Goal: Task Accomplishment & Management: Complete application form

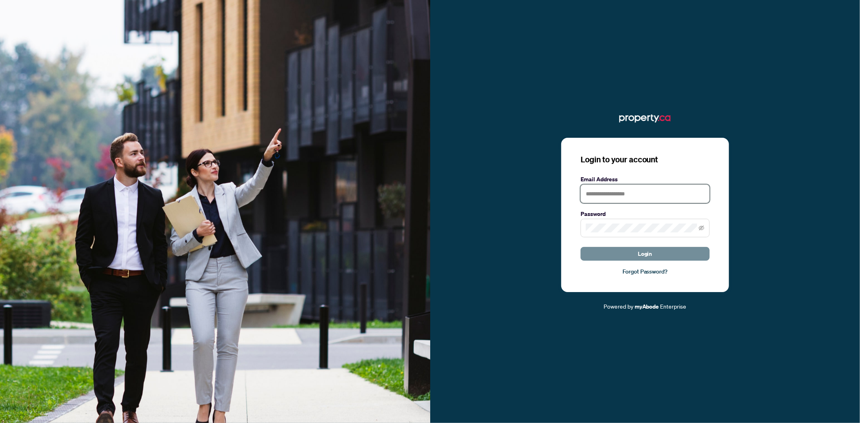
type input "**********"
click at [613, 256] on button "Login" at bounding box center [644, 254] width 129 height 14
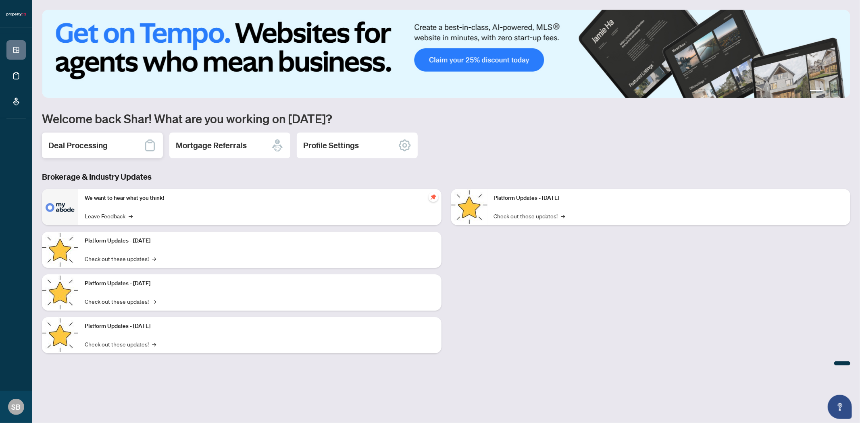
click at [115, 143] on div "Deal Processing" at bounding box center [102, 146] width 121 height 26
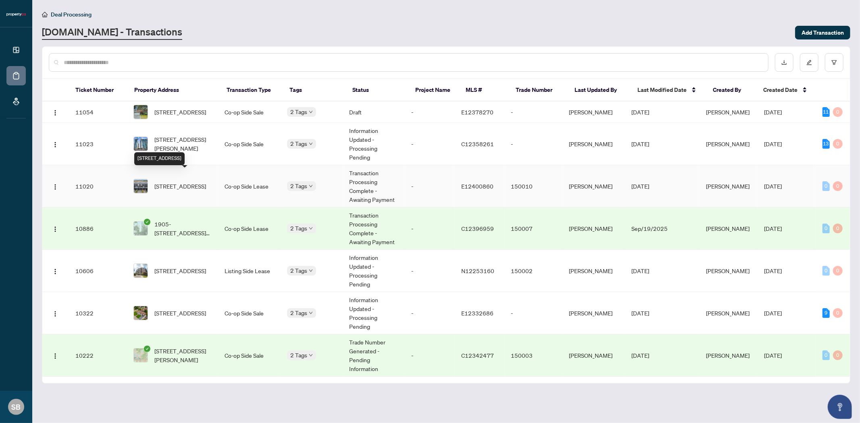
click at [190, 182] on span "[STREET_ADDRESS]" at bounding box center [180, 186] width 52 height 9
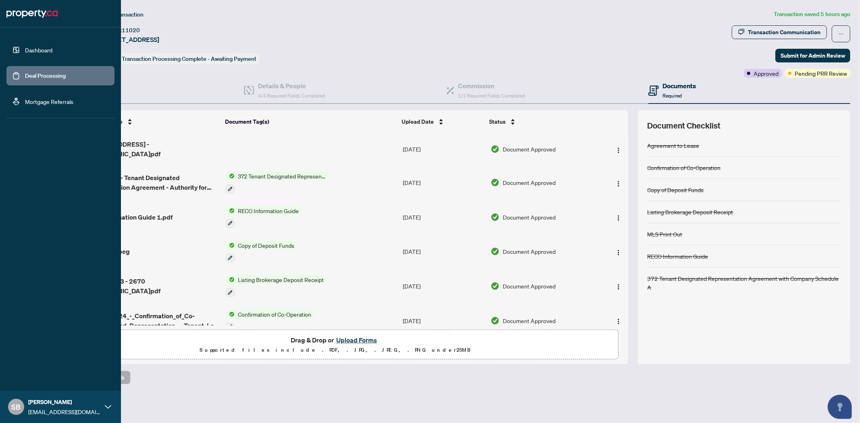
click at [26, 77] on link "Deal Processing" at bounding box center [45, 75] width 41 height 7
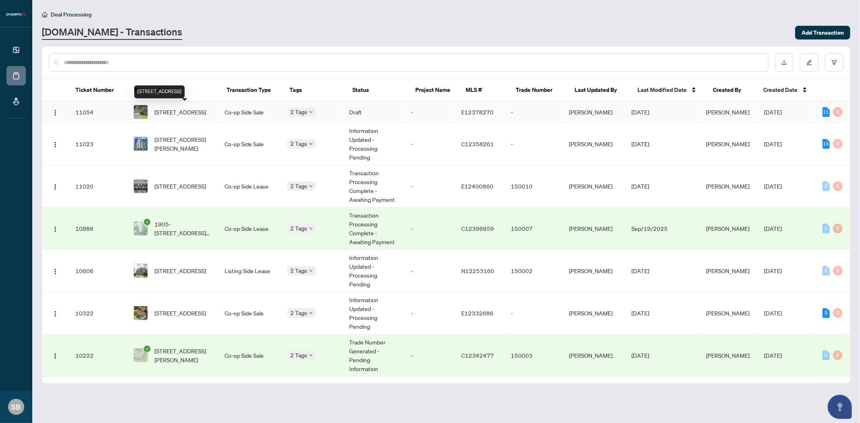
click at [186, 116] on span "[STREET_ADDRESS]" at bounding box center [180, 112] width 52 height 9
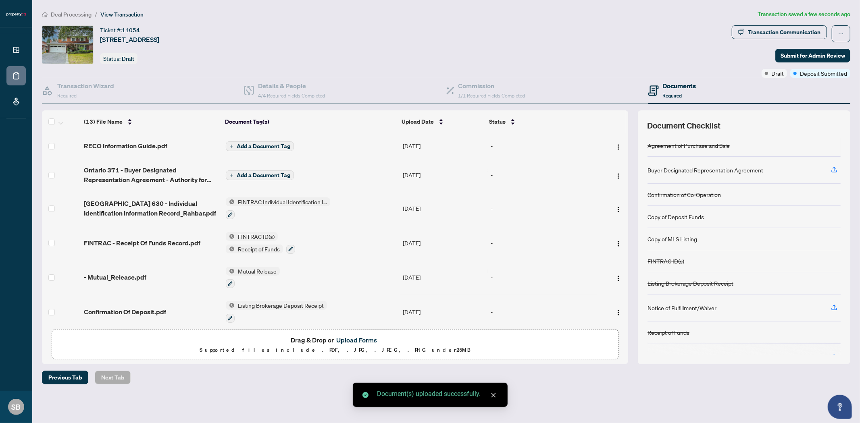
click at [239, 143] on span "Add a Document Tag" at bounding box center [264, 146] width 54 height 6
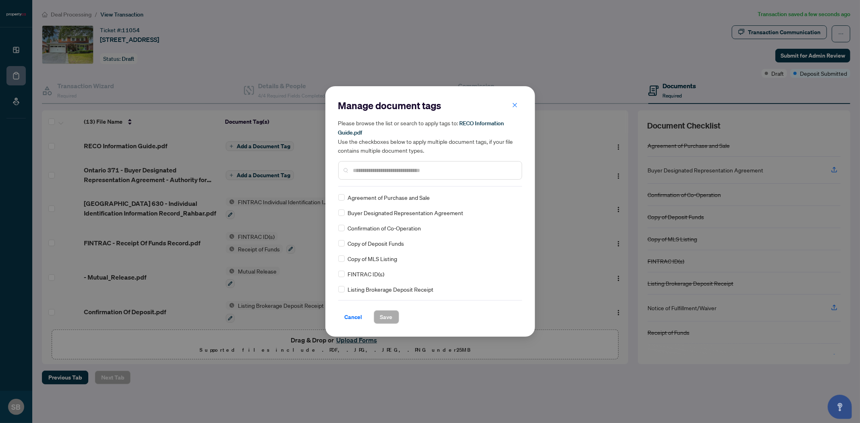
click at [371, 166] on input "text" at bounding box center [434, 170] width 162 height 9
type input "****"
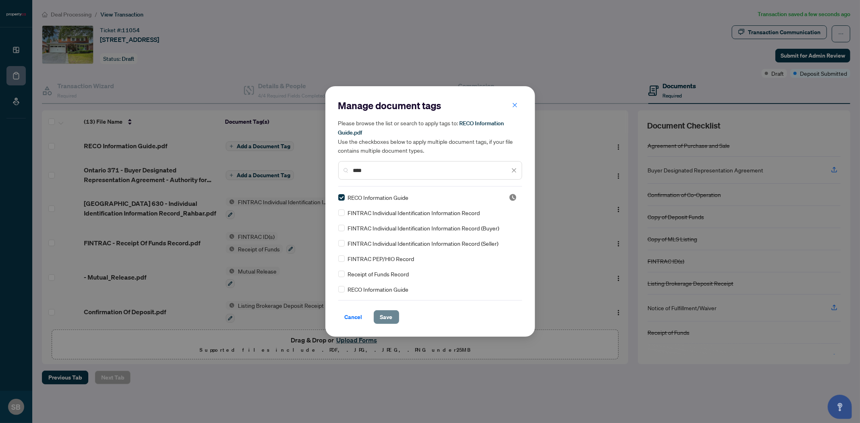
click at [384, 313] on span "Save" at bounding box center [386, 317] width 12 height 13
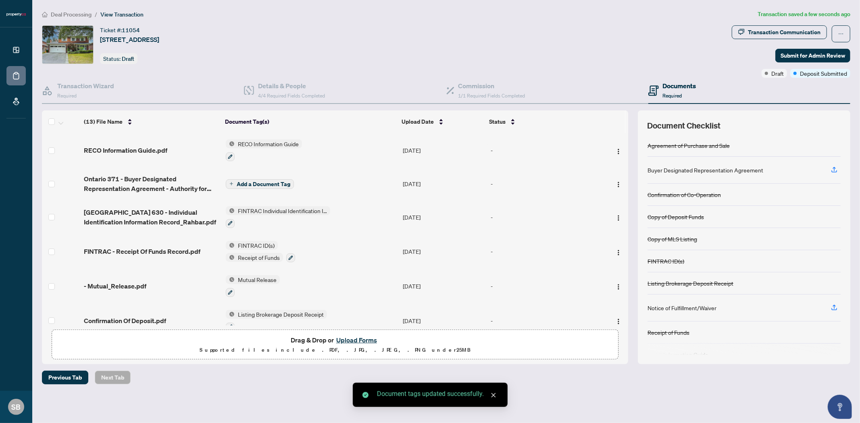
click at [257, 183] on span "Add a Document Tag" at bounding box center [264, 184] width 54 height 6
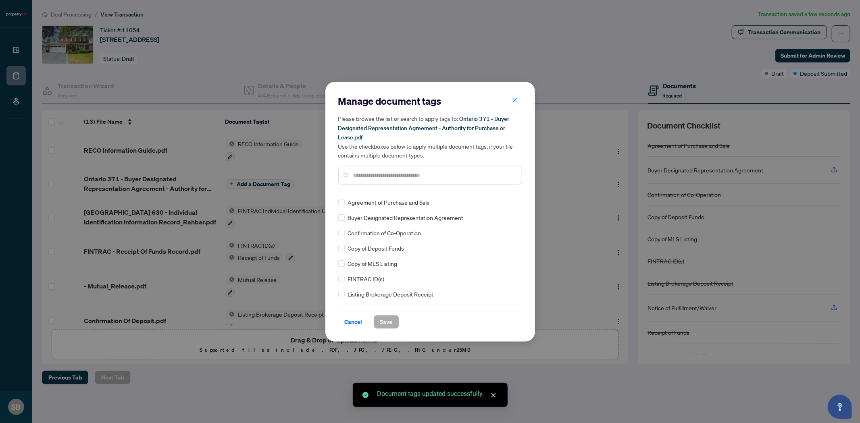
click at [370, 172] on input "text" at bounding box center [434, 175] width 162 height 9
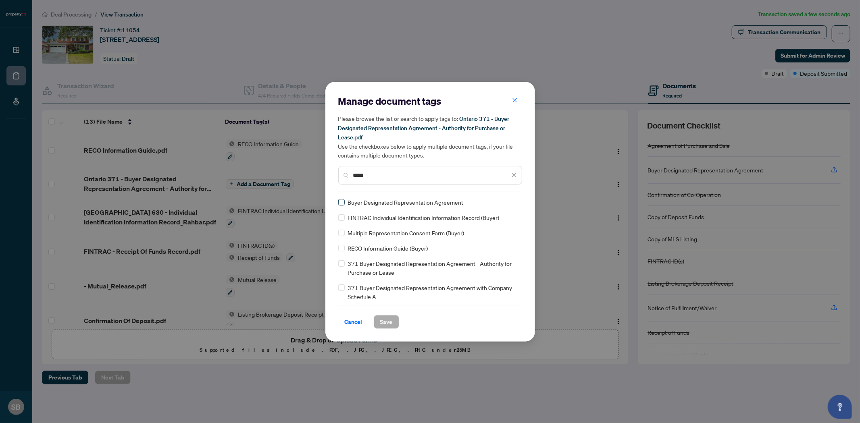
type input "*****"
click at [386, 321] on span "Save" at bounding box center [386, 322] width 12 height 13
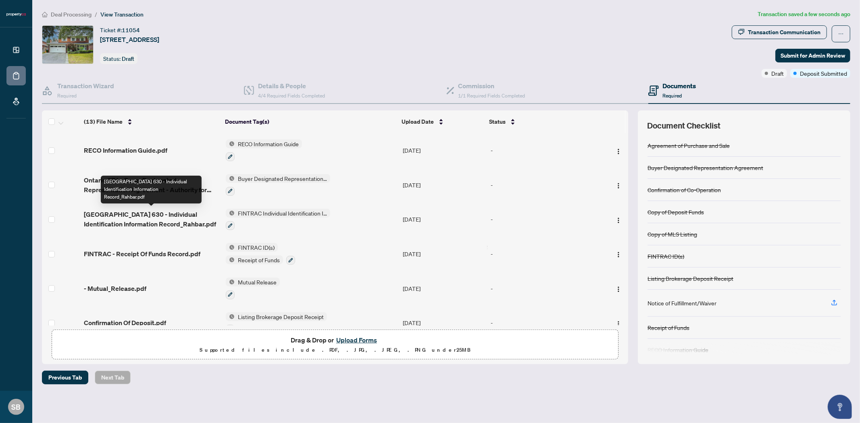
click at [164, 216] on span "[GEOGRAPHIC_DATA] 630 - Individual Identification Information Record_Rahbar.pdf" at bounding box center [151, 219] width 135 height 19
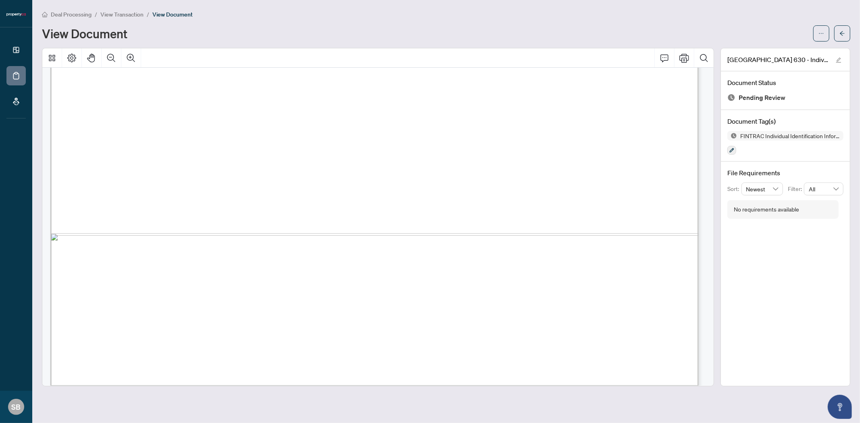
scroll to position [3116, 0]
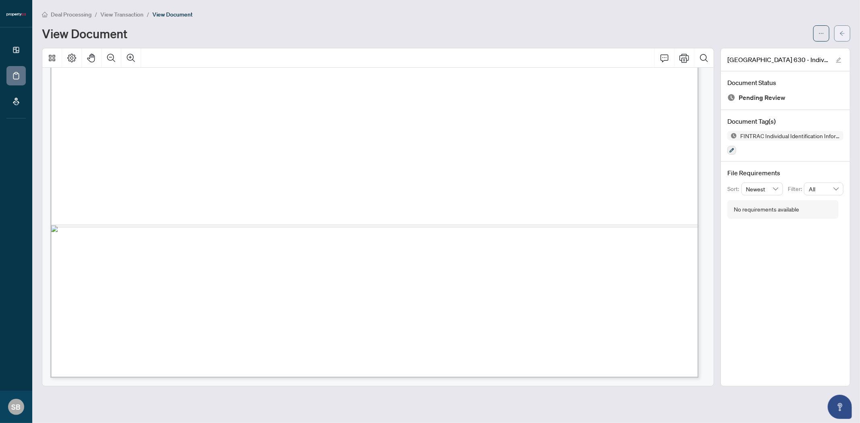
click at [847, 37] on button "button" at bounding box center [842, 33] width 16 height 16
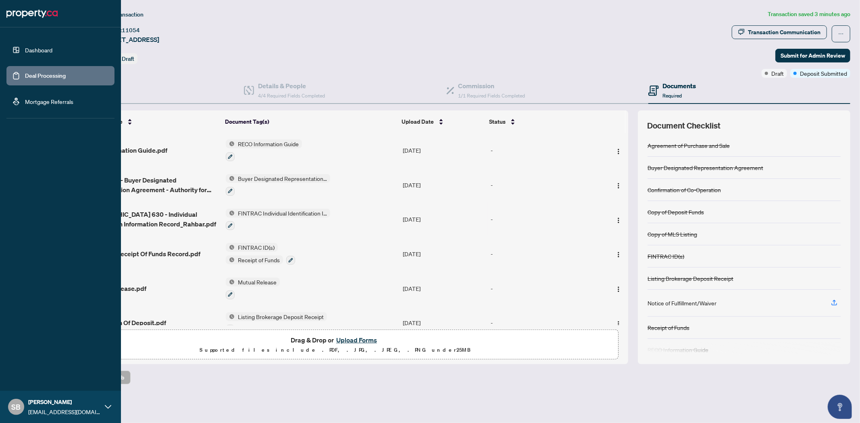
click at [60, 75] on link "Deal Processing" at bounding box center [45, 75] width 41 height 7
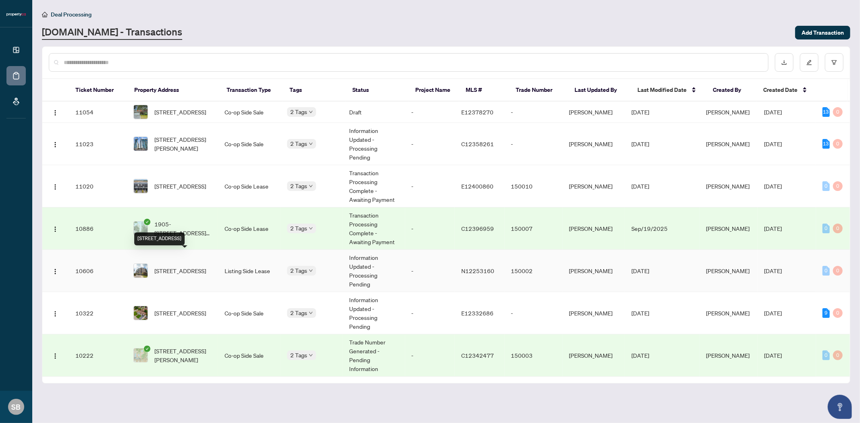
click at [181, 267] on span "[STREET_ADDRESS]" at bounding box center [180, 270] width 52 height 9
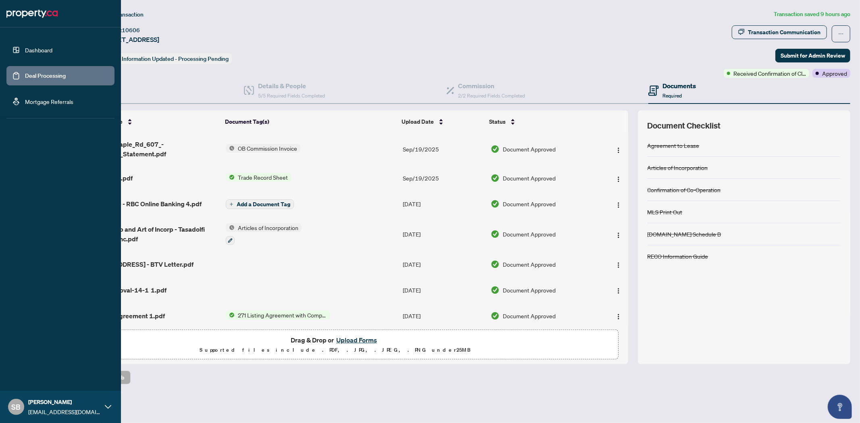
click at [47, 75] on link "Deal Processing" at bounding box center [45, 75] width 41 height 7
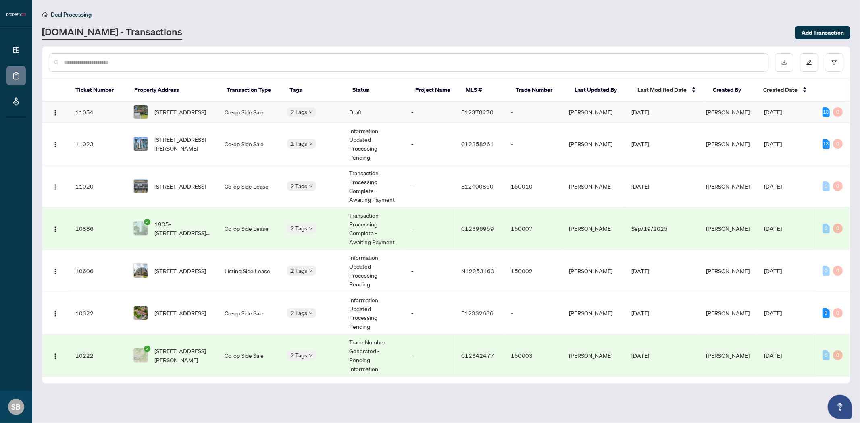
click at [191, 110] on span "[STREET_ADDRESS]" at bounding box center [180, 112] width 52 height 9
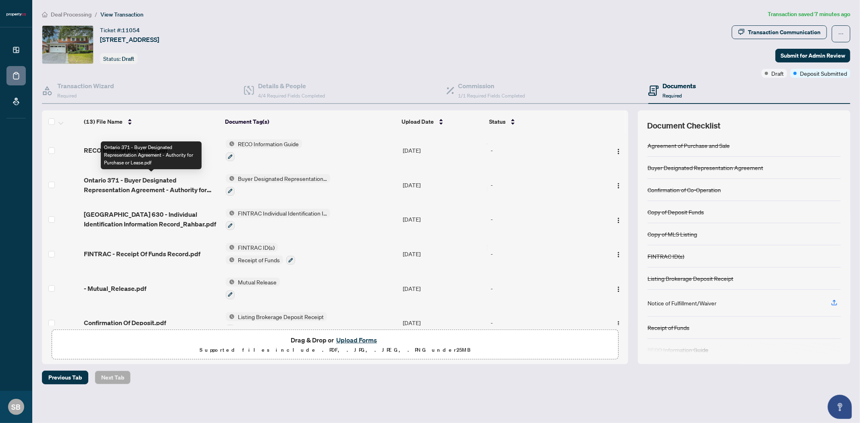
click at [152, 176] on span "Ontario 371 - Buyer Designated Representation Agreement - Authority for Purchas…" at bounding box center [151, 184] width 135 height 19
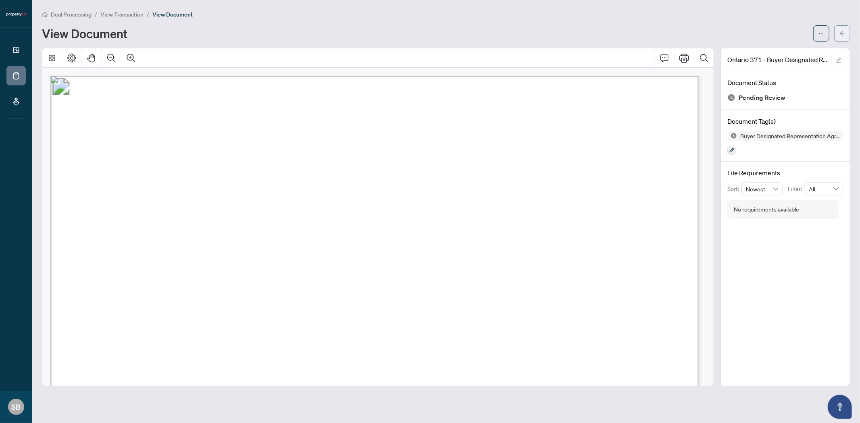
click at [846, 34] on button "button" at bounding box center [842, 33] width 16 height 16
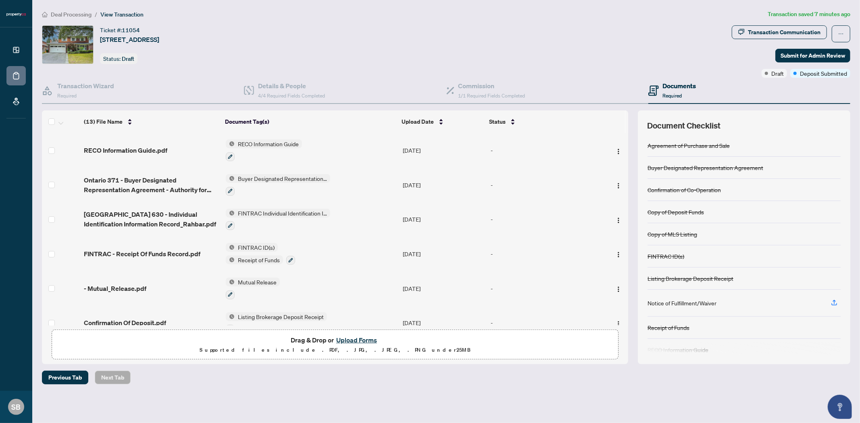
click at [254, 212] on span "FINTRAC Individual Identification Information Record" at bounding box center [283, 213] width 96 height 9
click at [230, 224] on icon "button" at bounding box center [230, 226] width 4 height 4
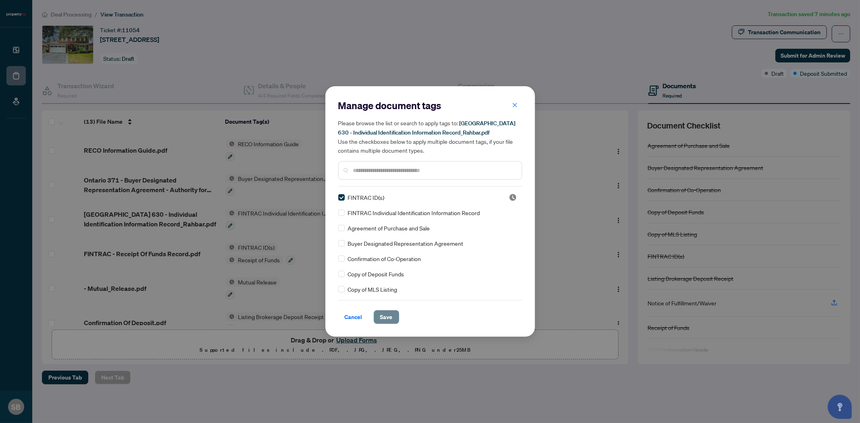
click at [388, 316] on span "Save" at bounding box center [386, 317] width 12 height 13
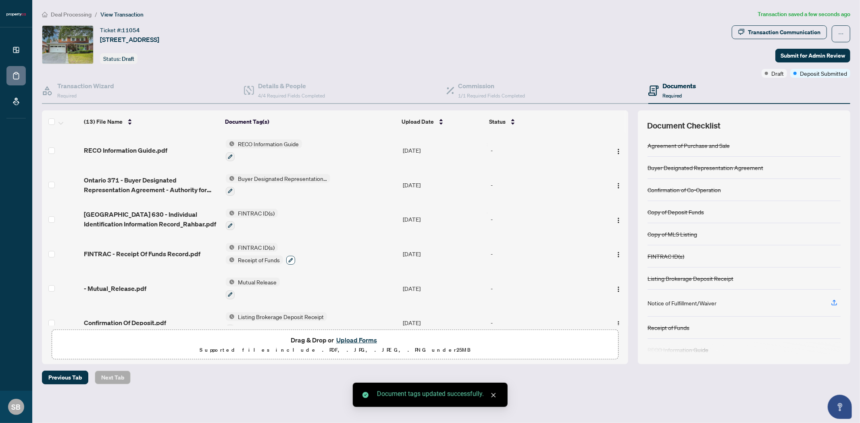
click at [291, 258] on icon "button" at bounding box center [290, 260] width 4 height 4
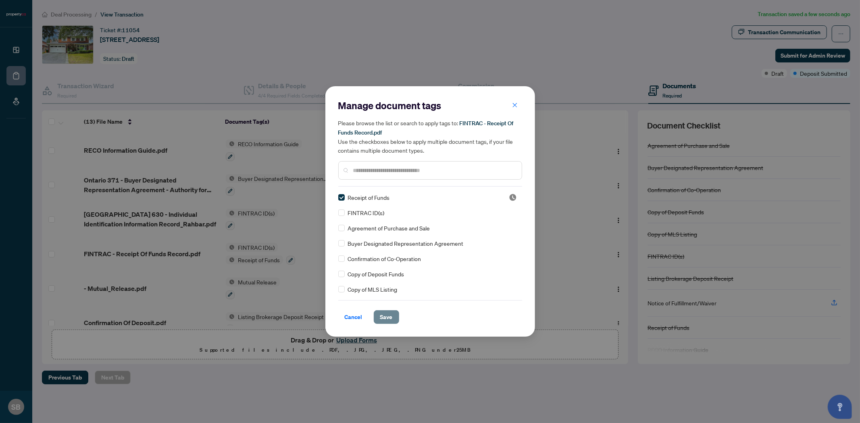
click at [390, 317] on button "Save" at bounding box center [386, 317] width 25 height 14
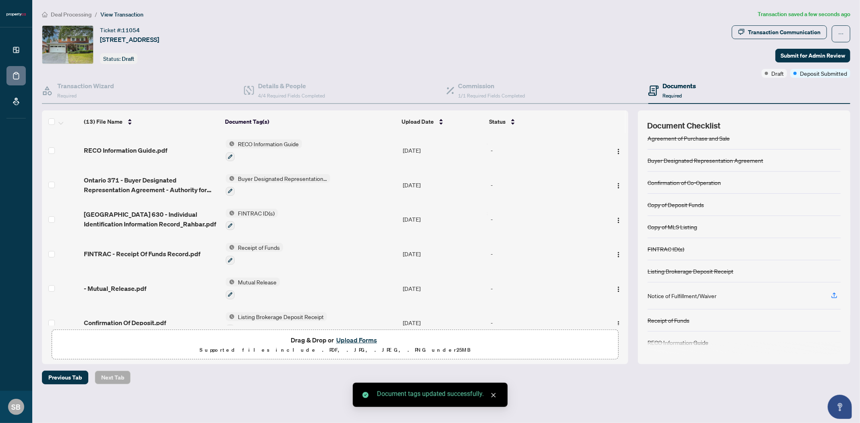
scroll to position [9, 0]
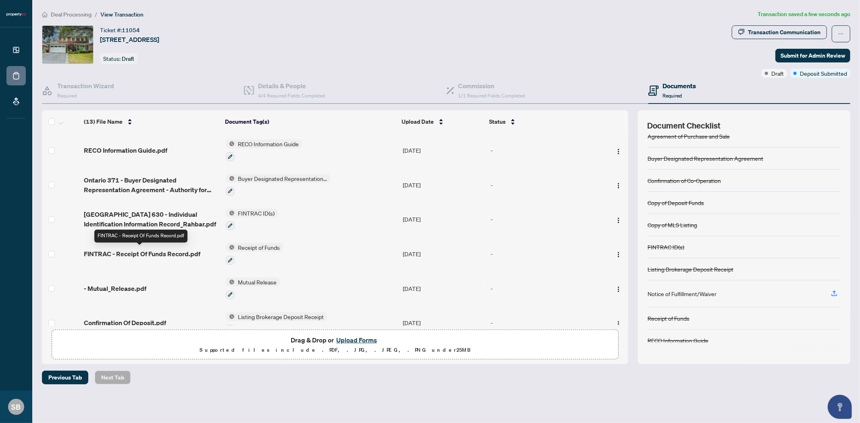
click at [142, 253] on span "FINTRAC - Receipt Of Funds Record.pdf" at bounding box center [142, 254] width 116 height 10
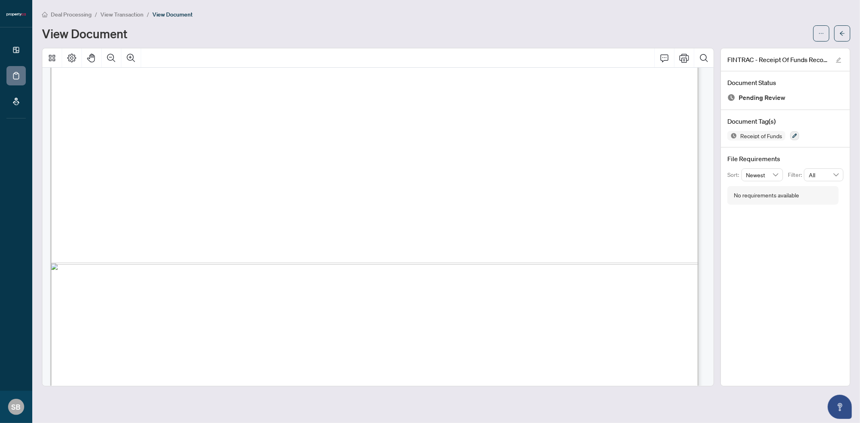
scroll to position [1299, 0]
click at [844, 31] on icon "arrow-left" at bounding box center [842, 34] width 6 height 6
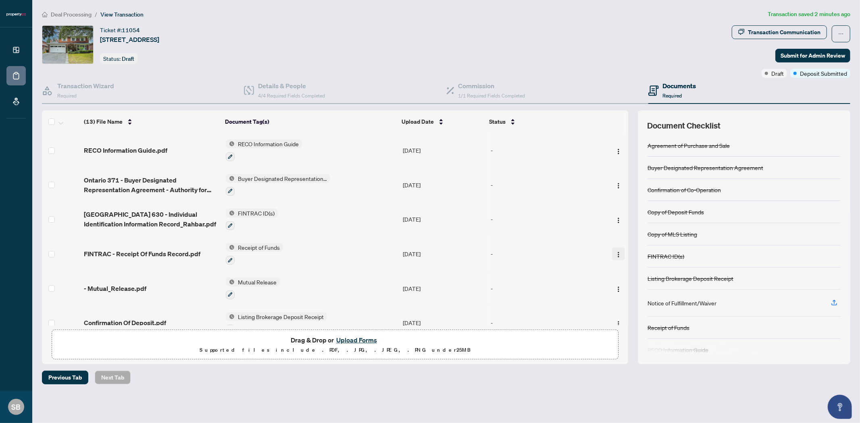
click at [617, 254] on img "button" at bounding box center [618, 255] width 6 height 6
click at [638, 345] on span "Archive" at bounding box center [654, 345] width 77 height 9
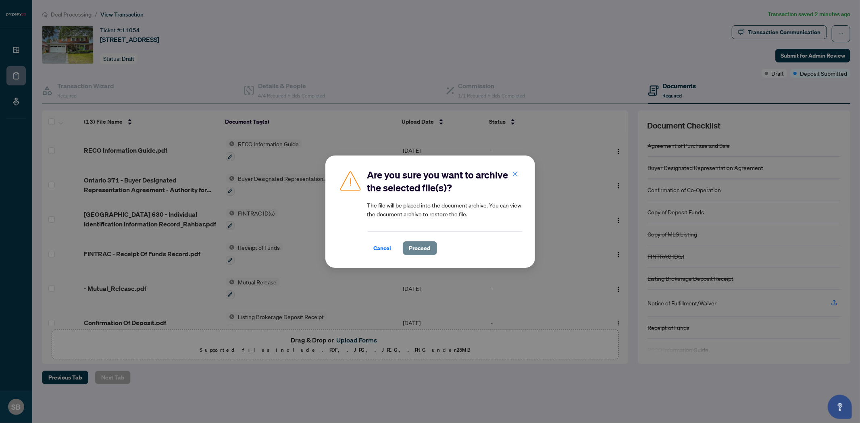
click at [419, 250] on span "Proceed" at bounding box center [419, 248] width 21 height 13
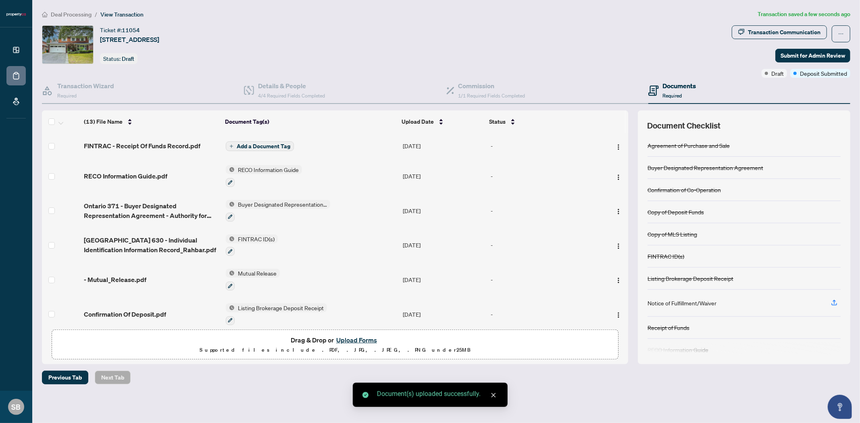
click at [249, 146] on span "Add a Document Tag" at bounding box center [264, 146] width 54 height 6
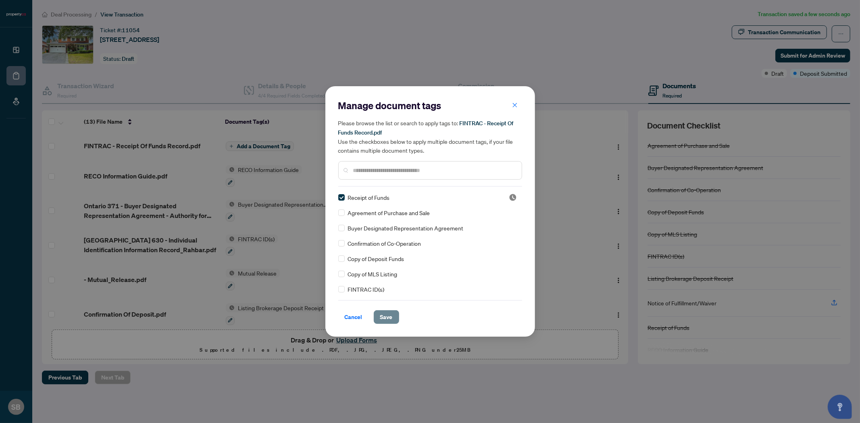
click at [386, 316] on span "Save" at bounding box center [386, 317] width 12 height 13
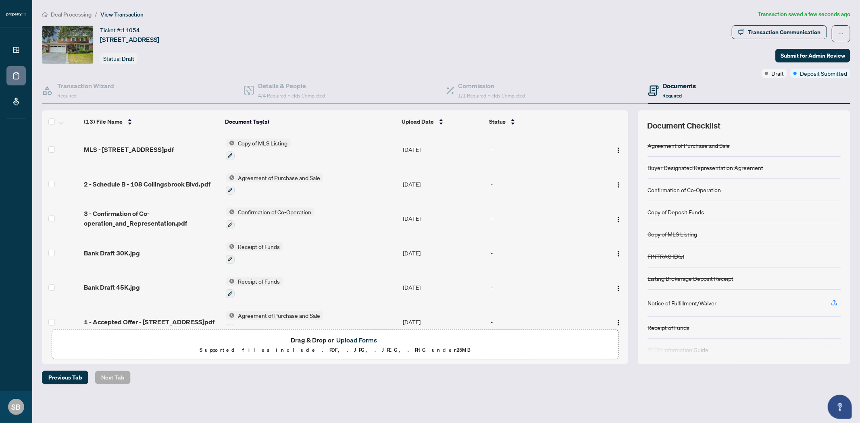
scroll to position [224, 0]
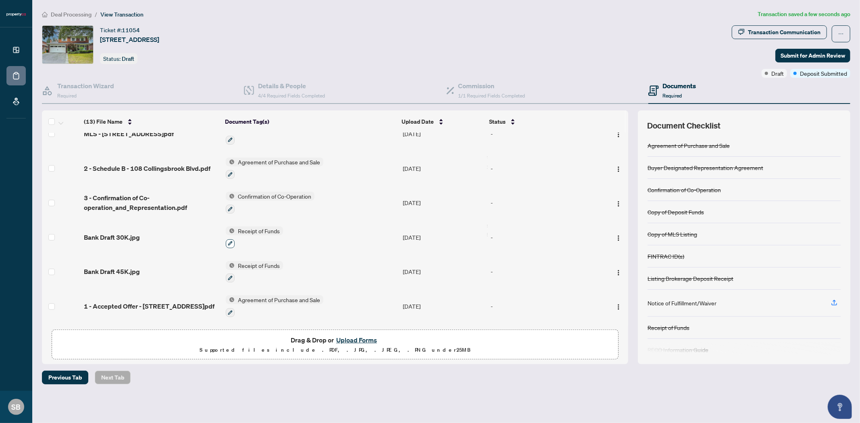
click at [230, 241] on icon "button" at bounding box center [230, 243] width 5 height 5
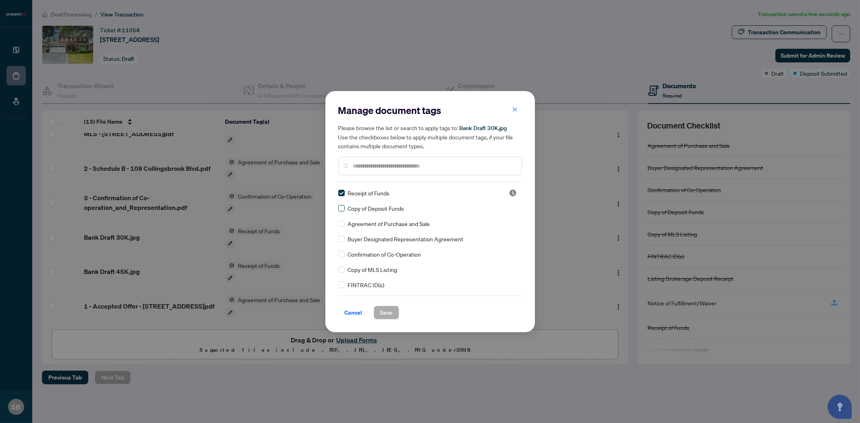
click at [341, 211] on label at bounding box center [341, 208] width 6 height 9
click at [391, 162] on input "text" at bounding box center [434, 166] width 162 height 9
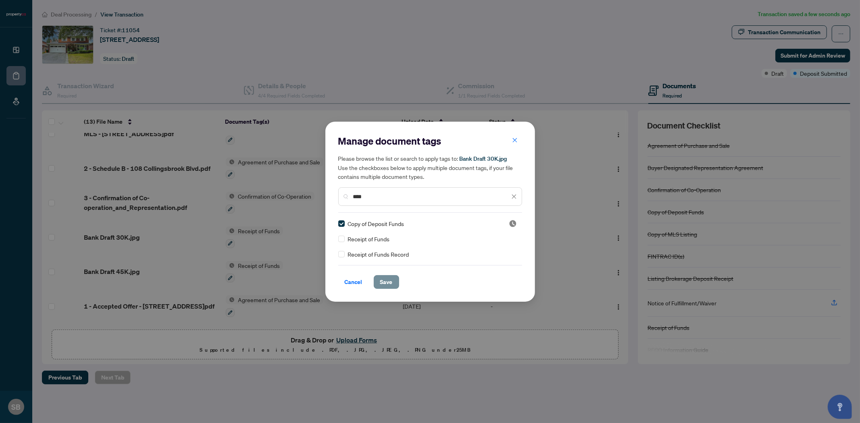
type input "****"
click at [389, 281] on button "Save" at bounding box center [386, 282] width 25 height 14
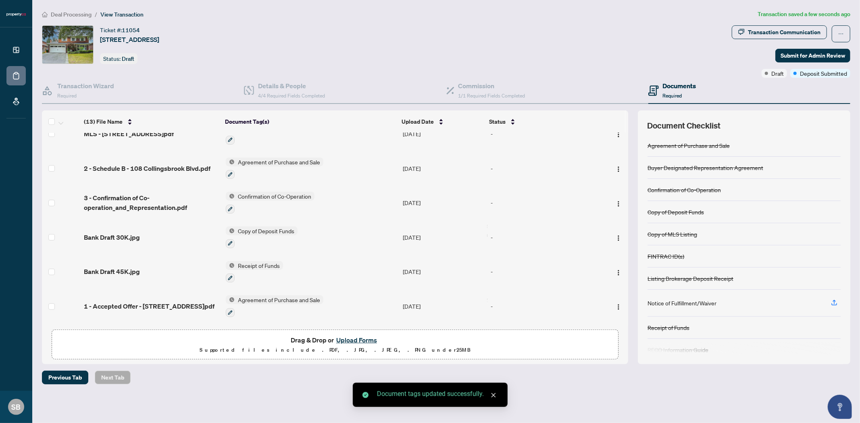
click at [245, 261] on span "Receipt of Funds" at bounding box center [259, 265] width 48 height 9
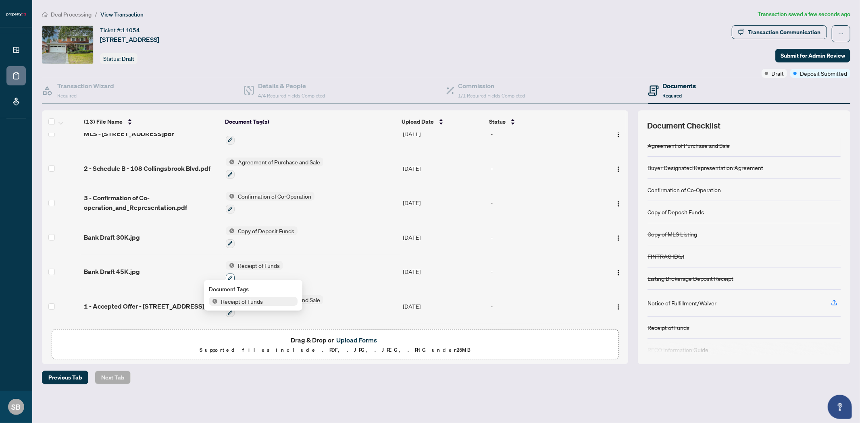
click at [231, 276] on icon "button" at bounding box center [230, 278] width 5 height 5
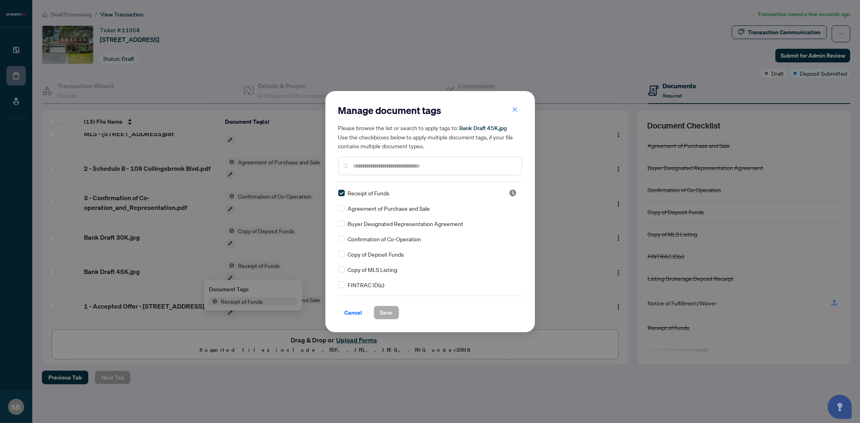
click at [393, 168] on input "text" at bounding box center [434, 166] width 162 height 9
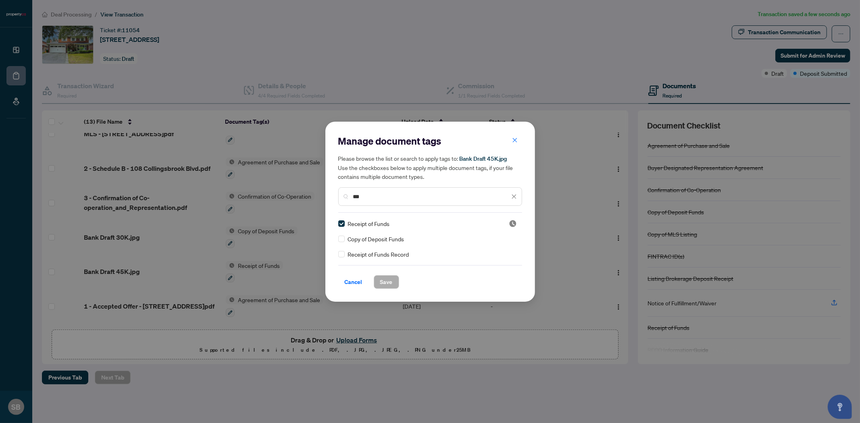
type input "***"
click at [341, 235] on label at bounding box center [341, 239] width 6 height 9
click at [386, 281] on span "Save" at bounding box center [386, 282] width 12 height 13
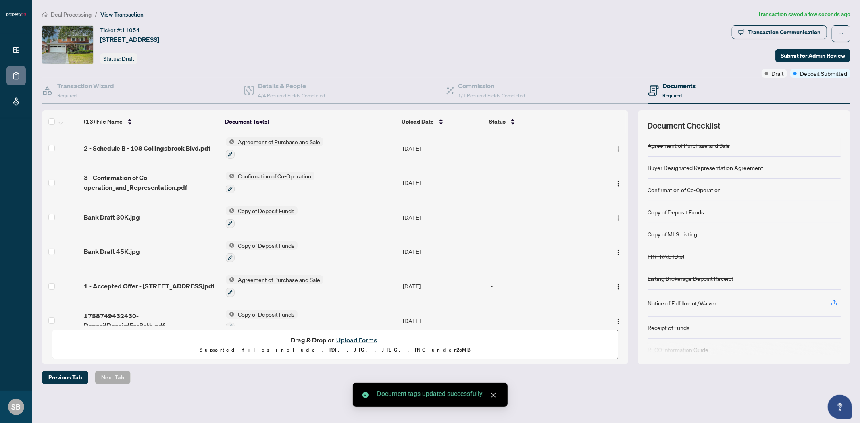
scroll to position [255, 0]
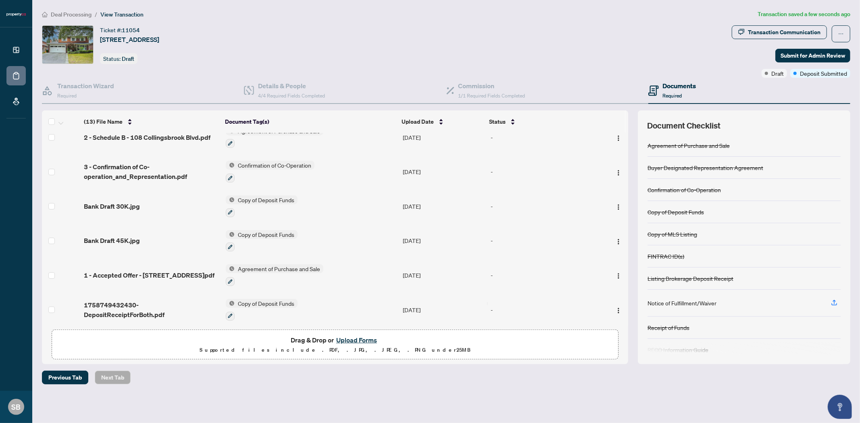
click at [277, 301] on span "Copy of Deposit Funds" at bounding box center [266, 303] width 63 height 9
click at [228, 314] on icon "button" at bounding box center [230, 316] width 4 height 4
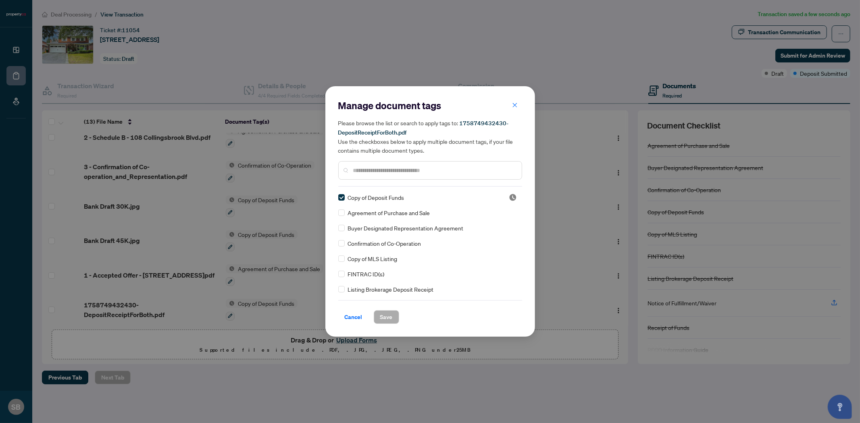
click at [368, 171] on input "text" at bounding box center [434, 170] width 162 height 9
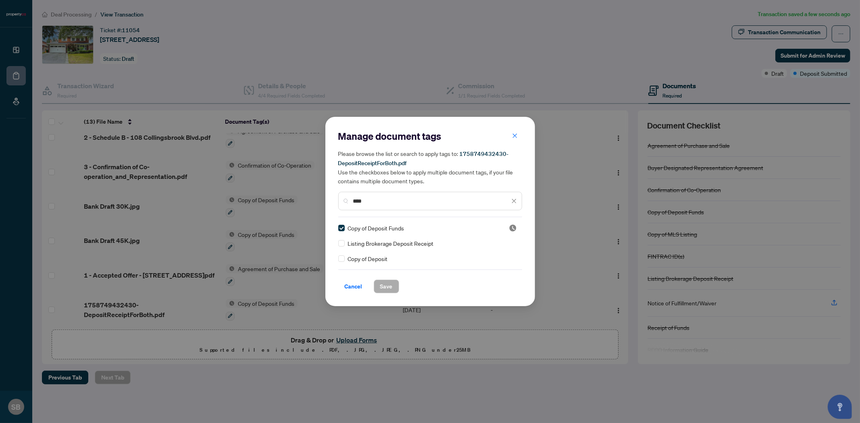
type input "****"
click at [382, 287] on span "Save" at bounding box center [386, 286] width 12 height 13
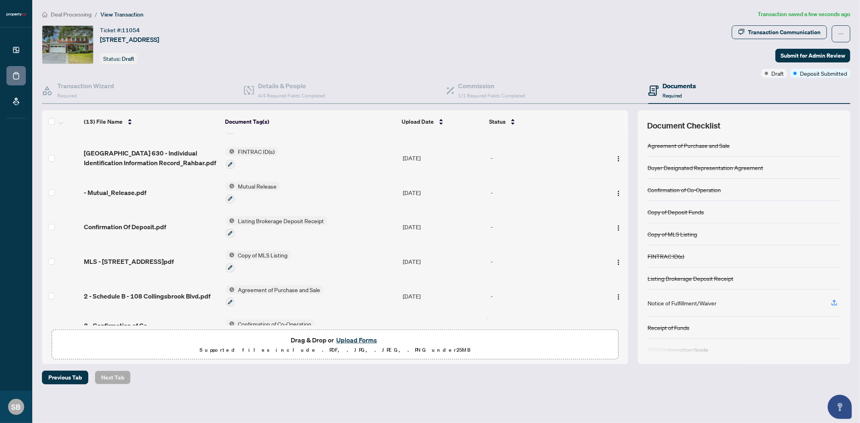
scroll to position [75, 0]
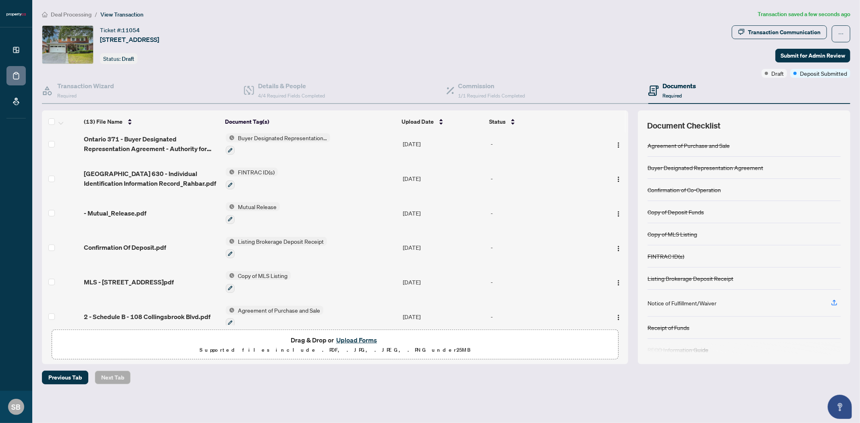
click at [129, 214] on span "- Mutual_Release.pdf" at bounding box center [115, 213] width 62 height 10
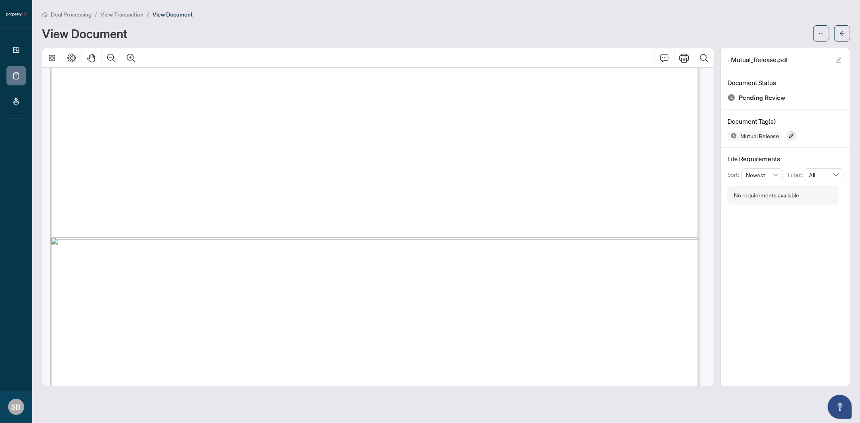
scroll to position [536, 0]
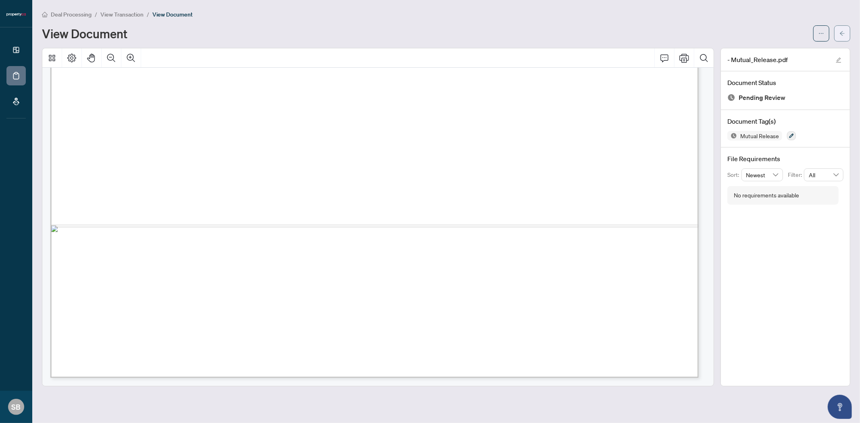
click at [841, 39] on span "button" at bounding box center [842, 33] width 6 height 13
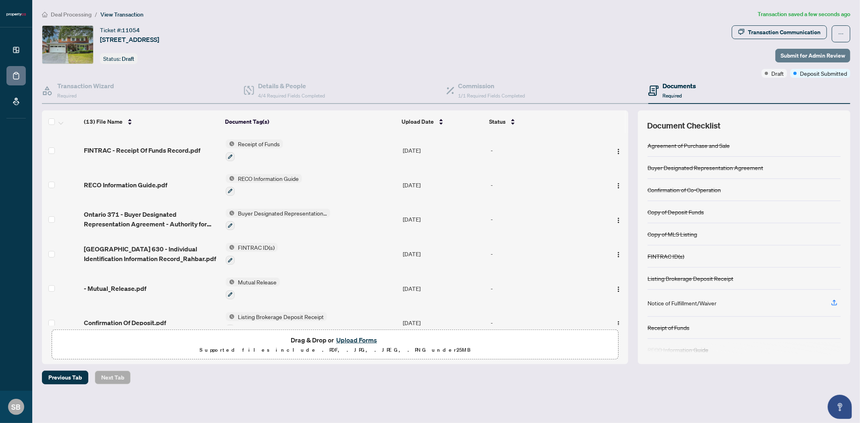
click at [807, 56] on span "Submit for Admin Review" at bounding box center [812, 55] width 64 height 13
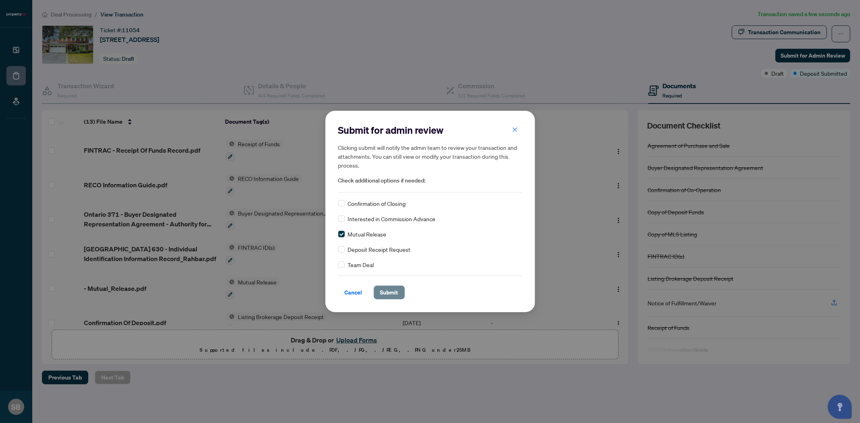
click at [394, 293] on button "Submit" at bounding box center [389, 293] width 31 height 14
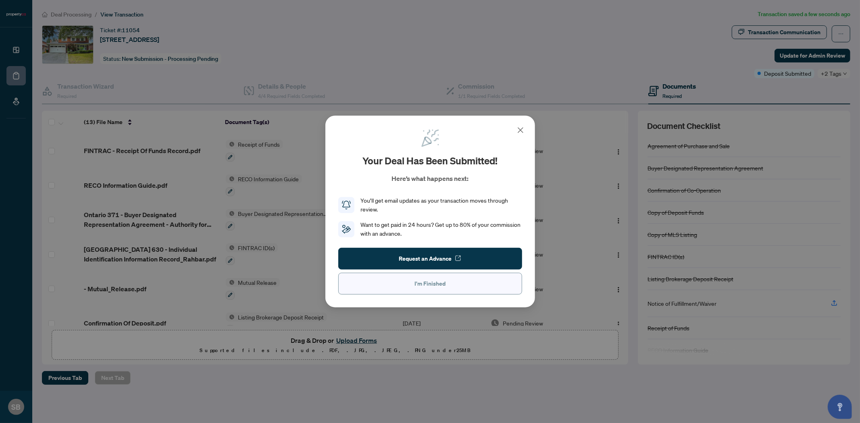
click at [466, 285] on button "I'm Finished" at bounding box center [430, 284] width 184 height 22
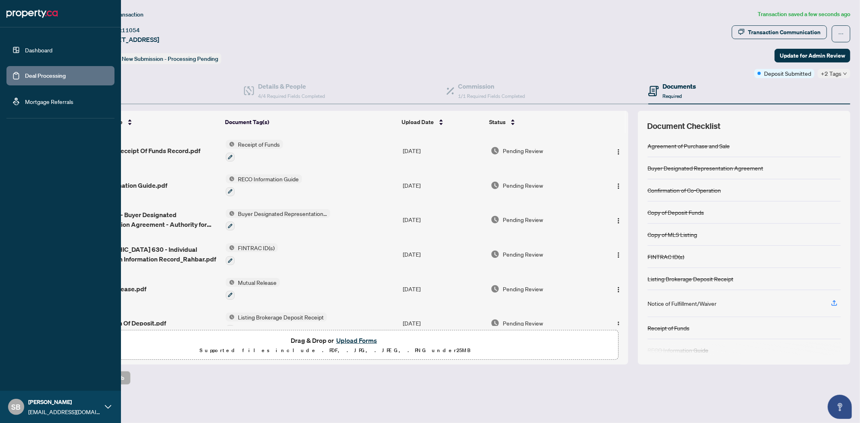
click at [31, 77] on link "Deal Processing" at bounding box center [45, 75] width 41 height 7
